Goal: Information Seeking & Learning: Learn about a topic

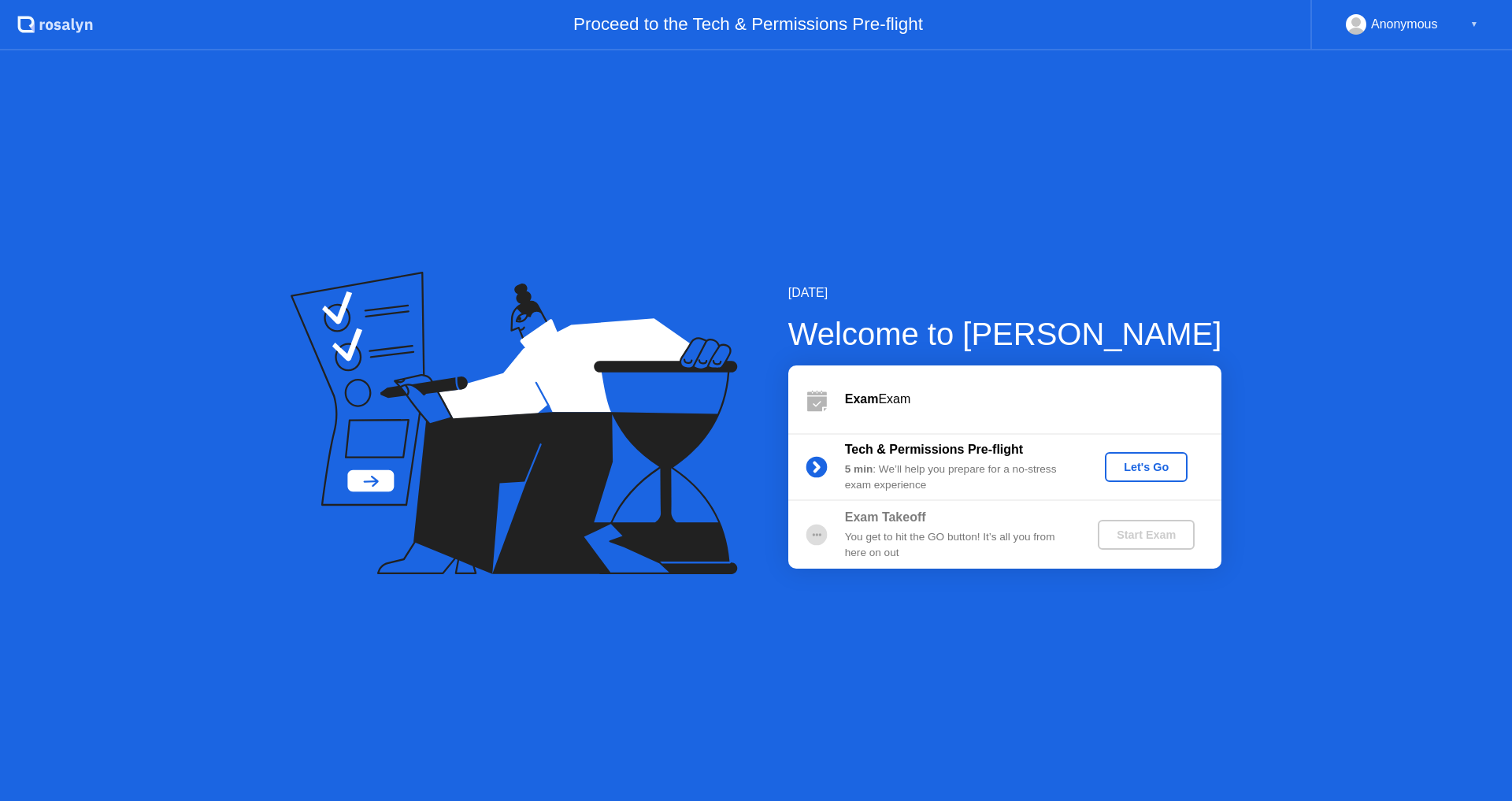
click at [1146, 470] on div "Let's Go" at bounding box center [1147, 466] width 70 height 13
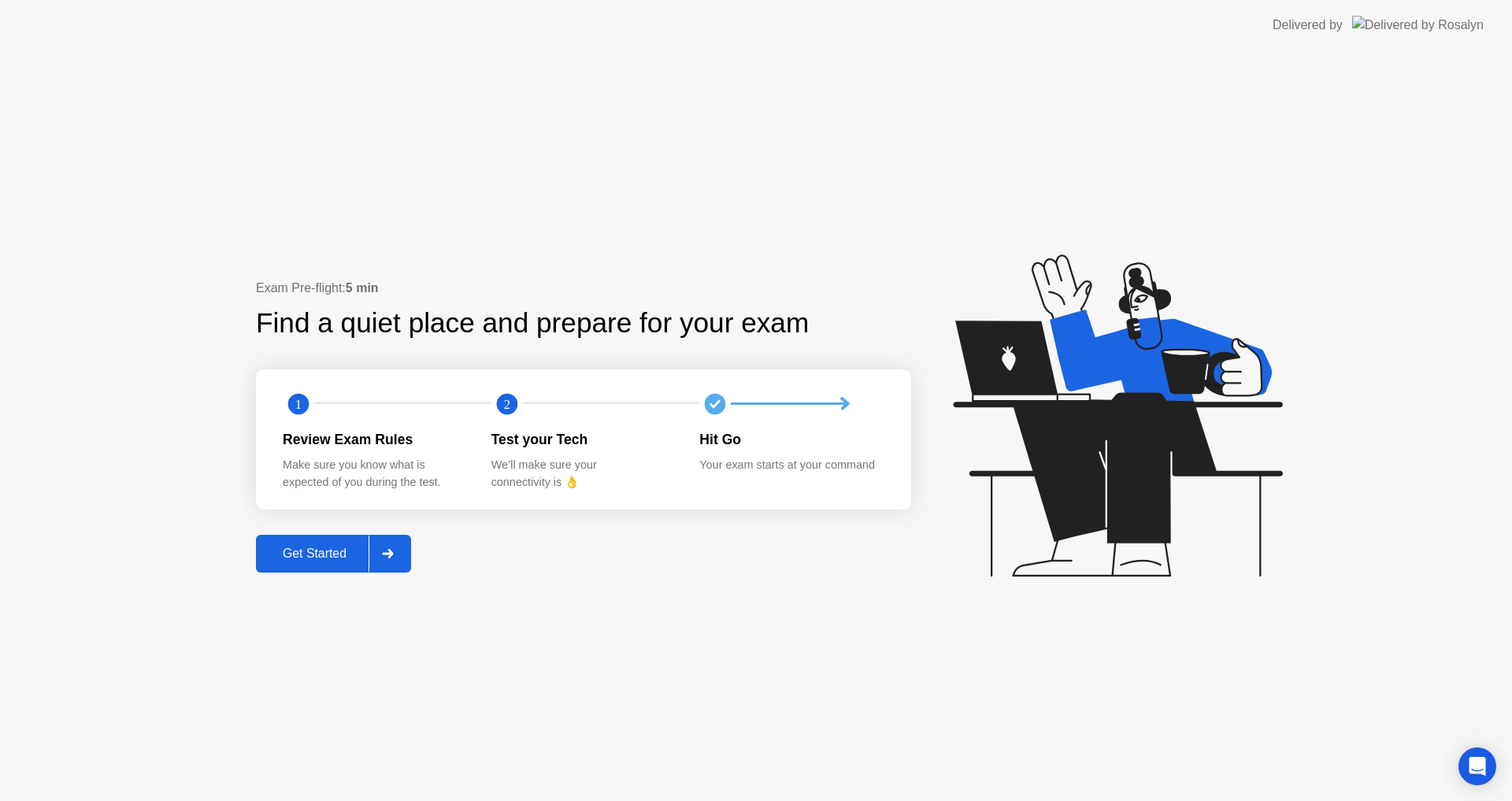
click at [355, 567] on button "Get Started" at bounding box center [334, 553] width 155 height 38
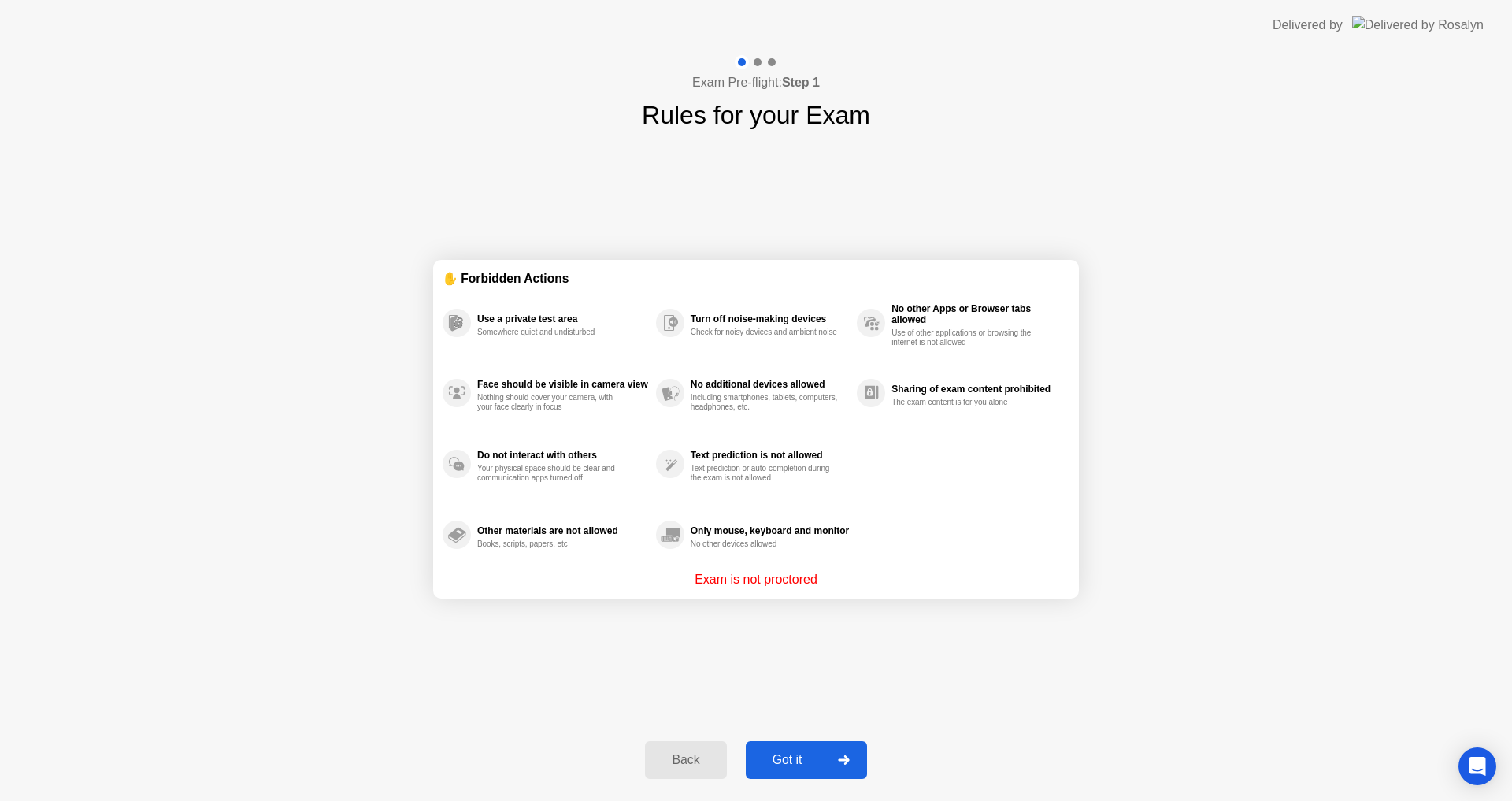
click at [789, 753] on div "Got it" at bounding box center [787, 759] width 74 height 14
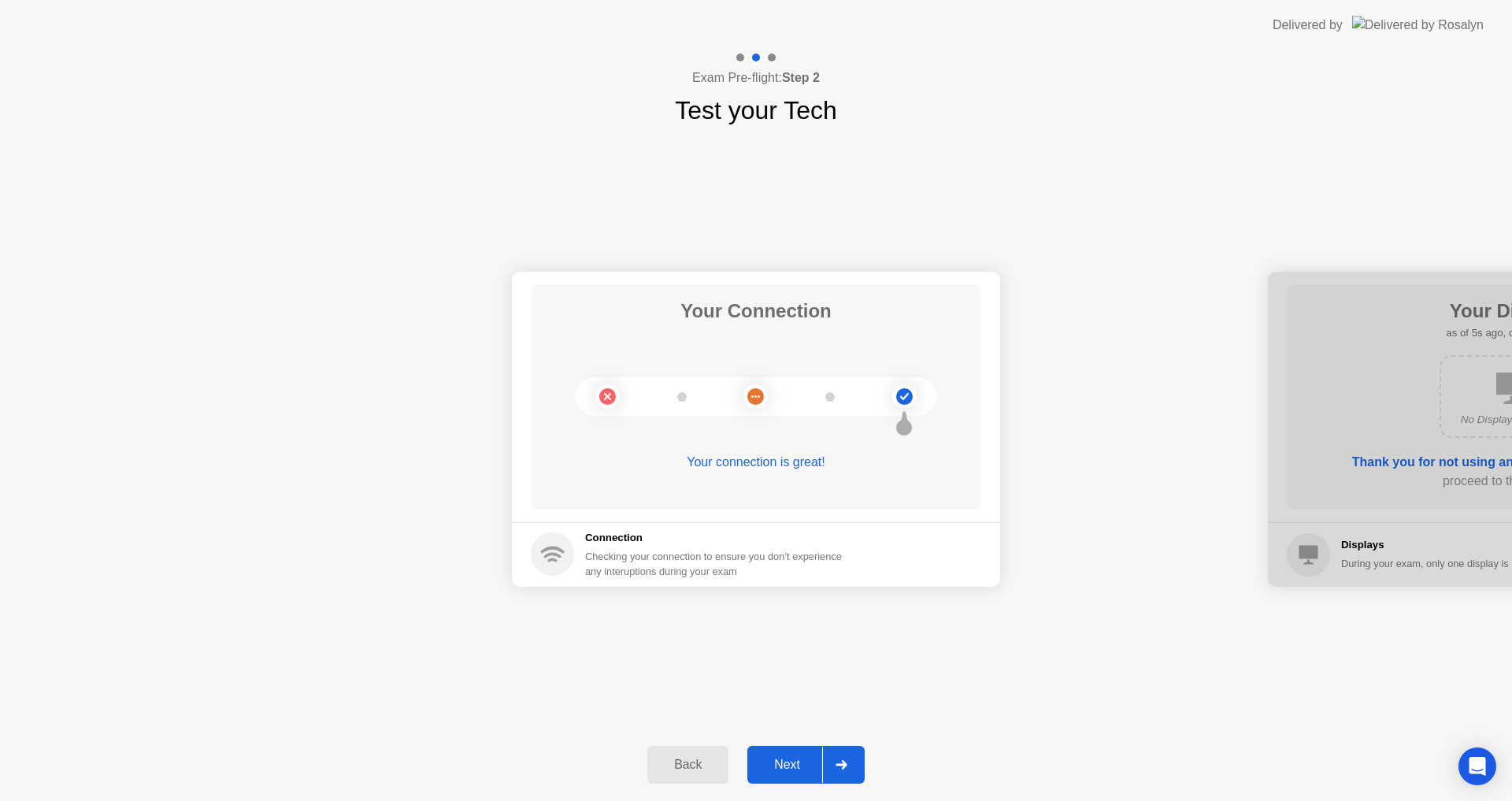
click at [791, 768] on div "Next" at bounding box center [787, 764] width 70 height 14
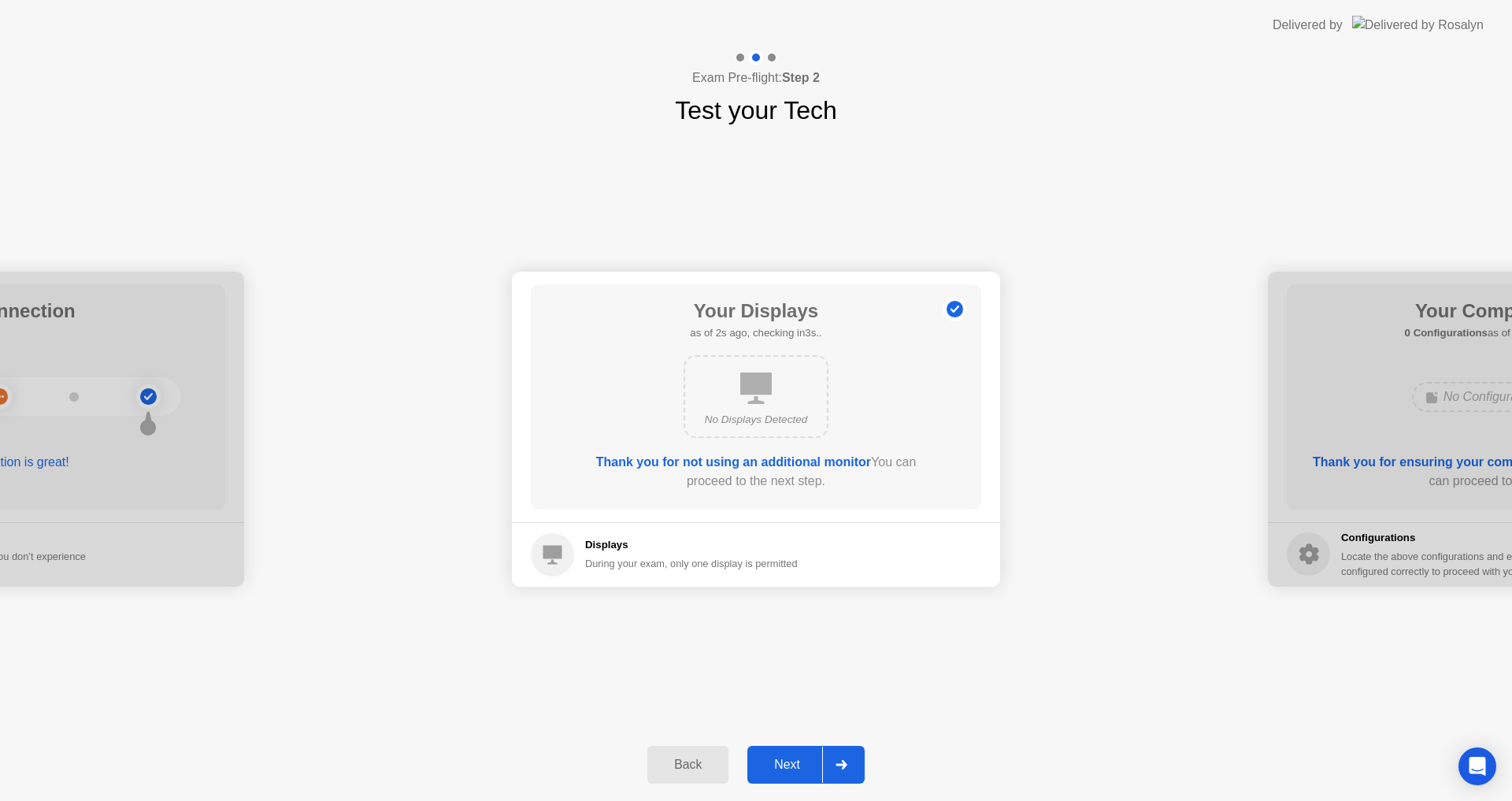
click at [784, 760] on div "Next" at bounding box center [787, 764] width 70 height 14
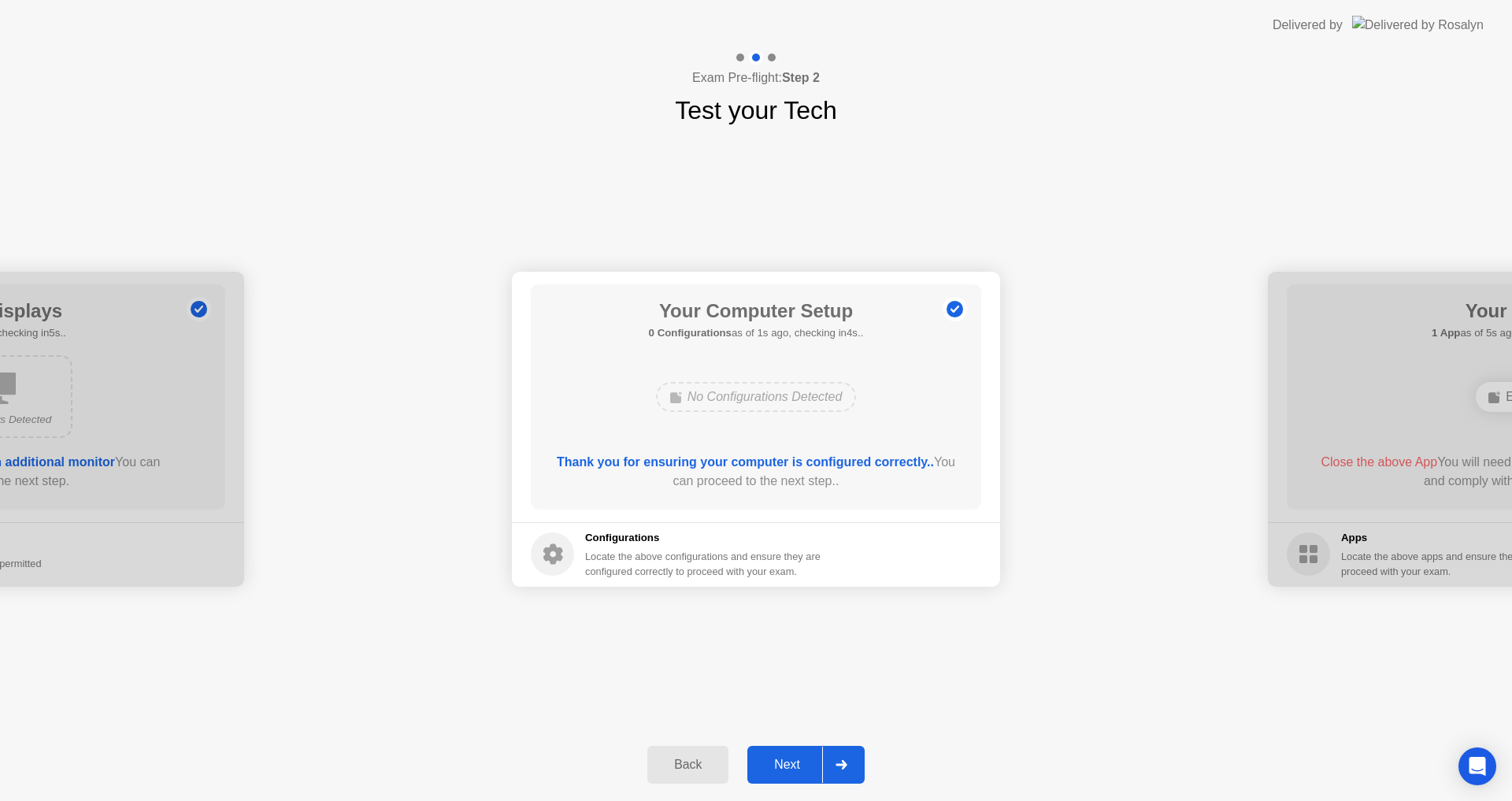
click at [784, 760] on div "Next" at bounding box center [787, 764] width 70 height 14
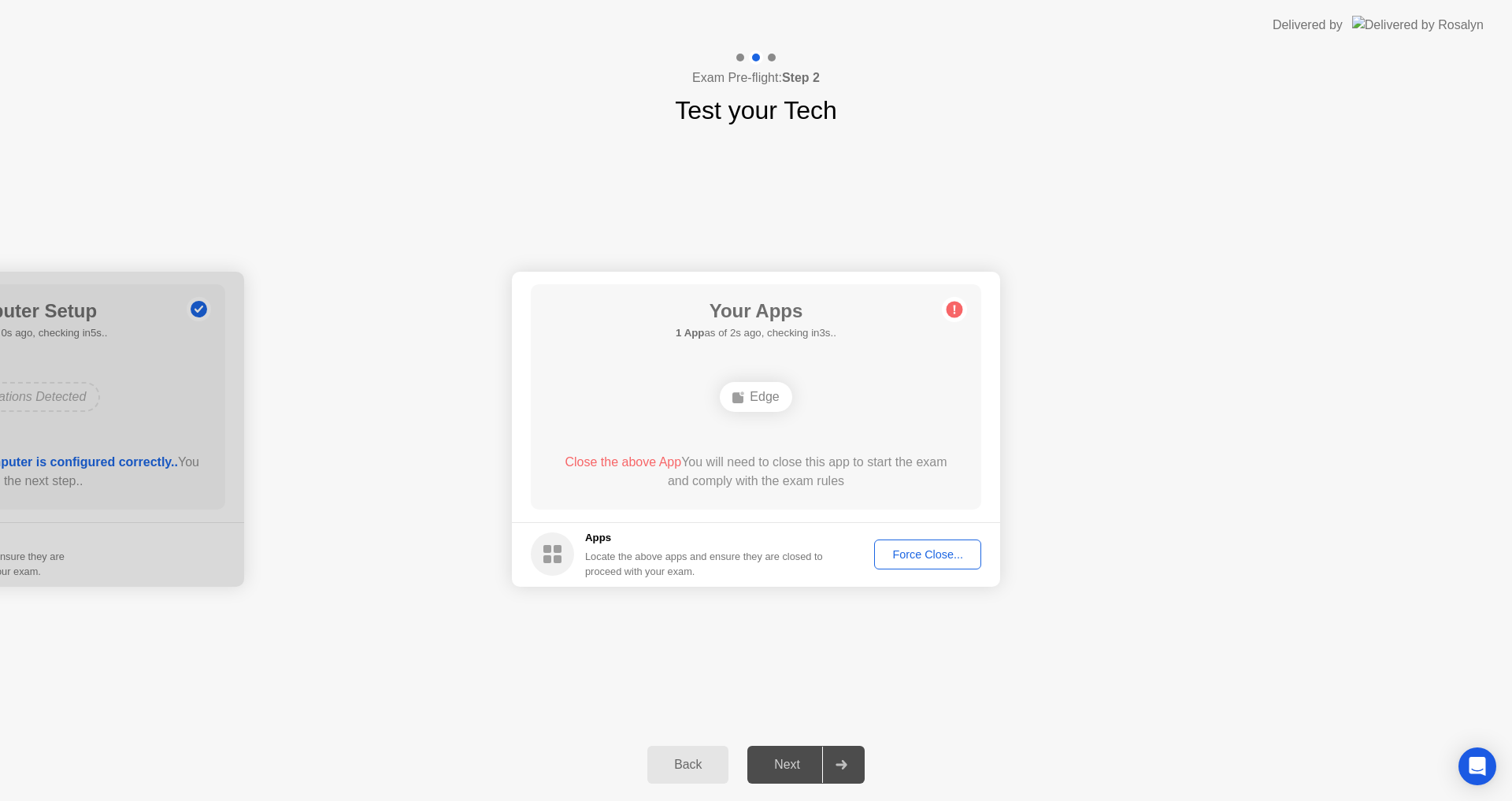
click at [759, 385] on div "Edge" at bounding box center [756, 397] width 72 height 30
click at [920, 560] on div "Force Close..." at bounding box center [927, 554] width 96 height 13
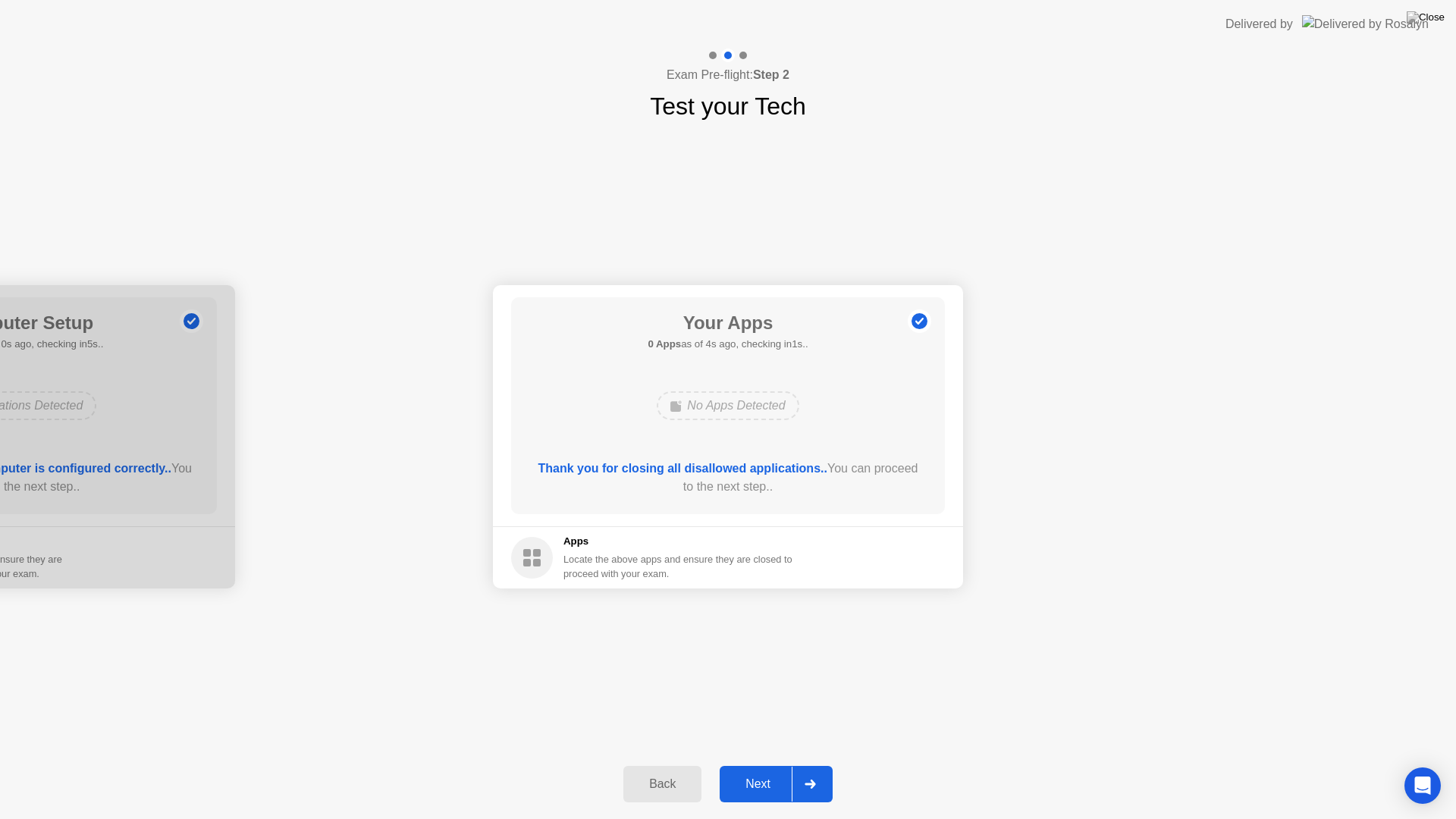
click at [763, 771] on div "Next" at bounding box center [758, 784] width 67 height 14
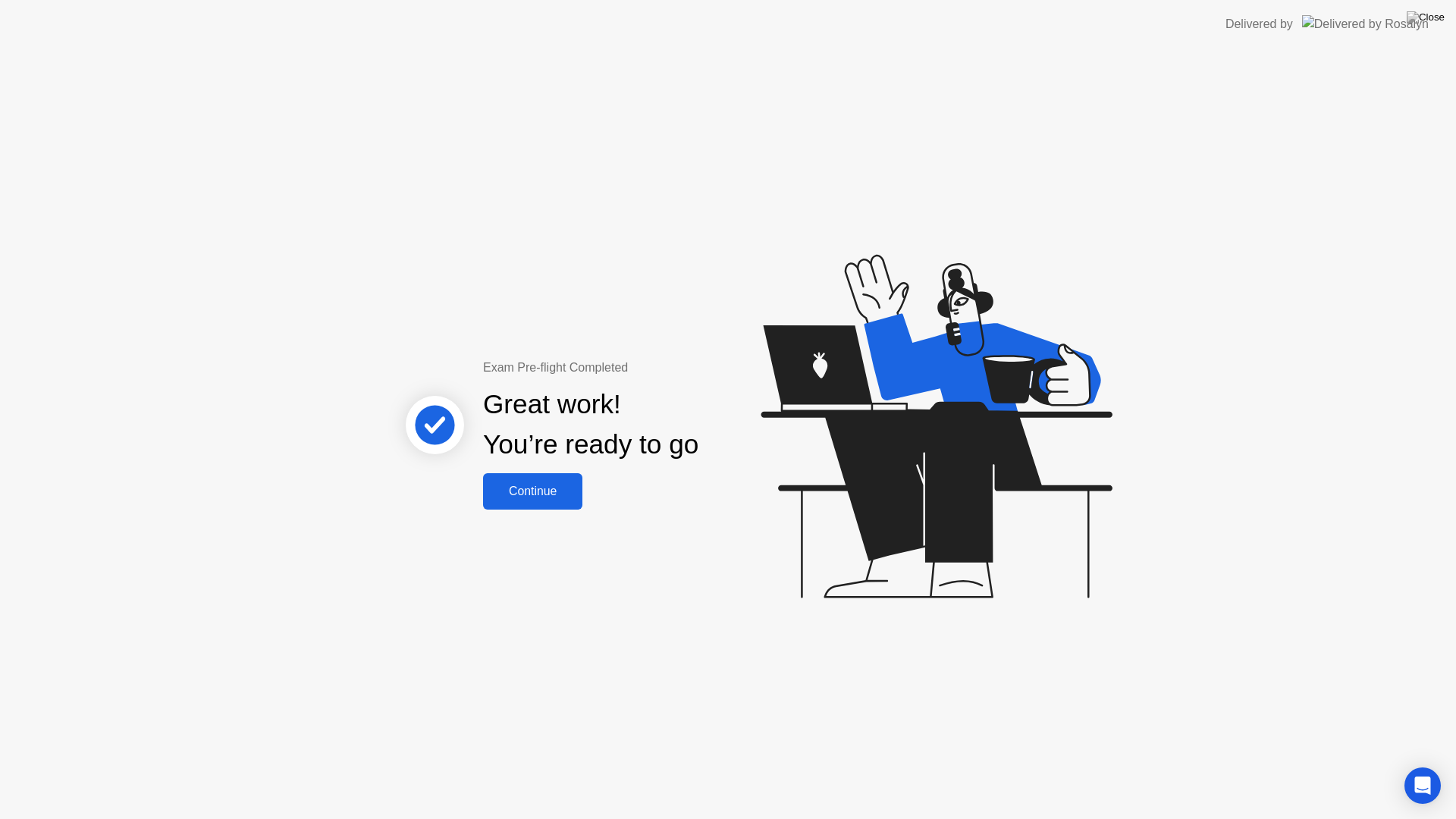
click at [560, 498] on div "Continue" at bounding box center [533, 491] width 90 height 14
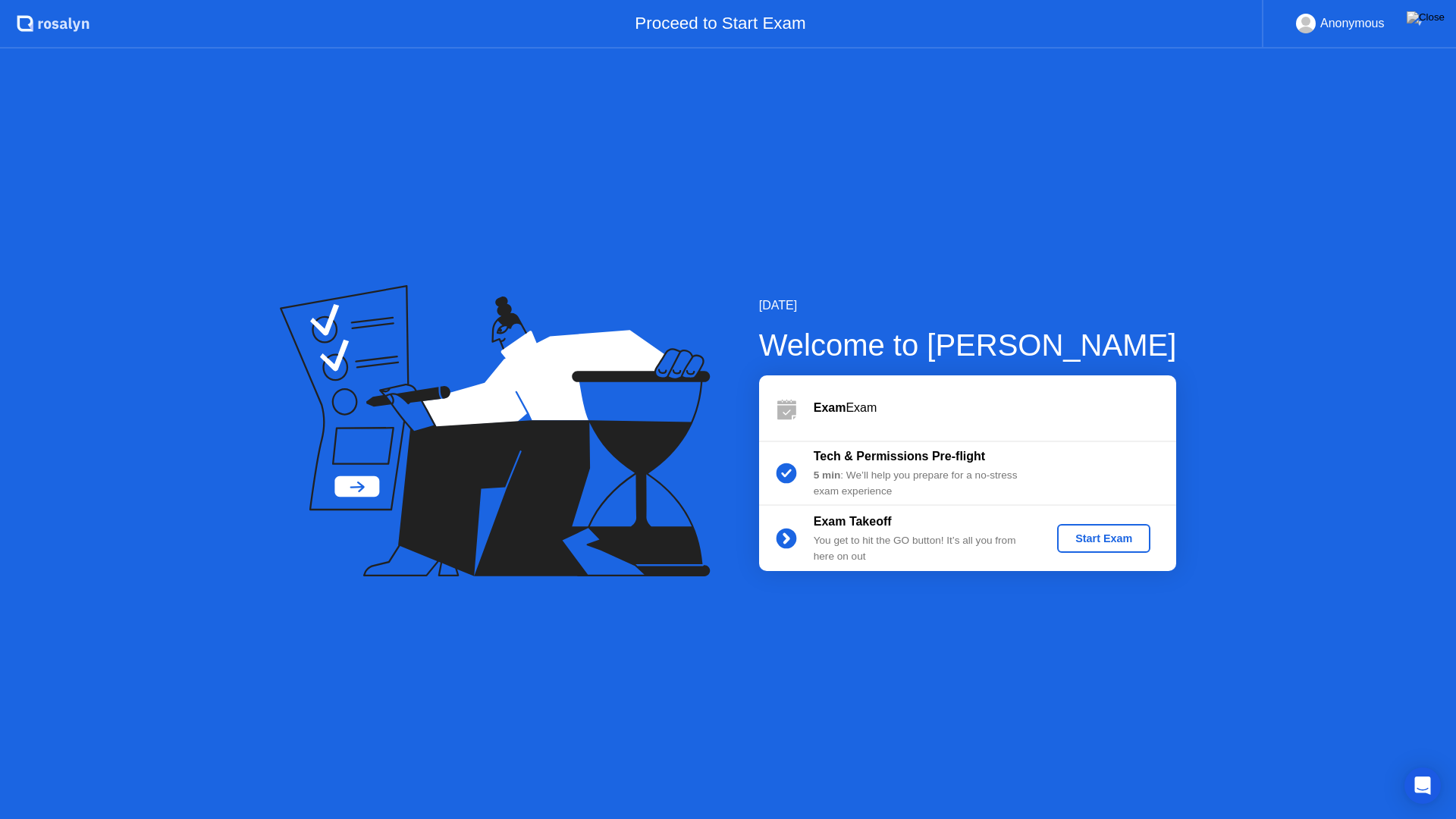
click at [1087, 540] on div "Start Exam" at bounding box center [1103, 538] width 81 height 12
